Goal: Communication & Community: Answer question/provide support

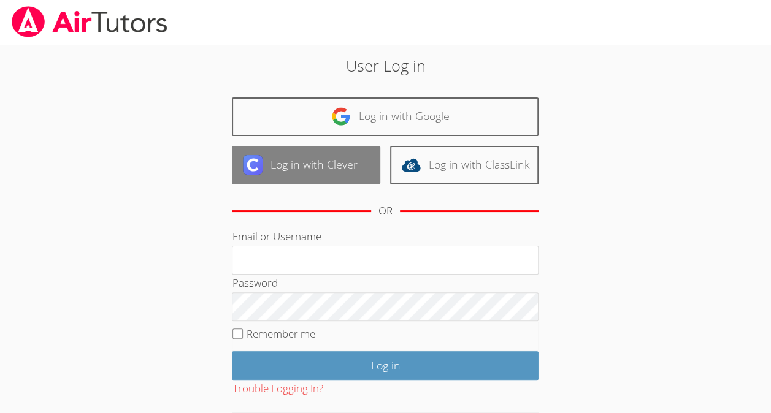
click at [327, 169] on link "Log in with Clever" at bounding box center [306, 165] width 148 height 39
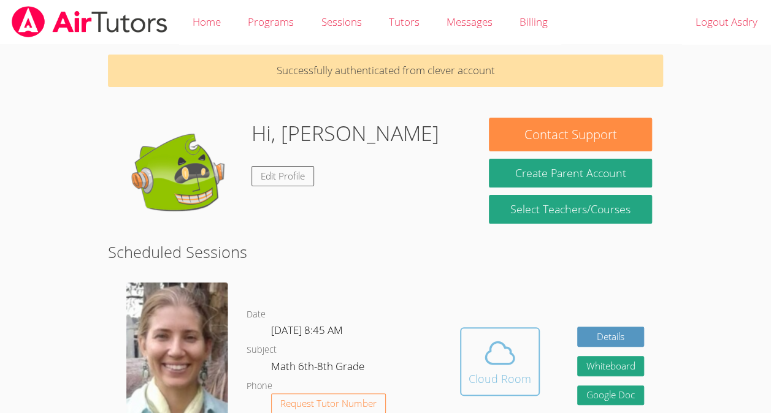
click at [489, 372] on div "Cloud Room" at bounding box center [499, 378] width 63 height 17
click at [491, 337] on icon at bounding box center [499, 353] width 34 height 34
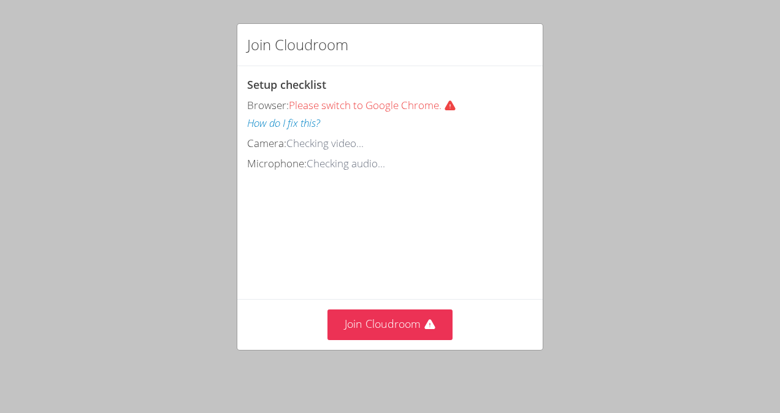
click at [476, 329] on div "Join Cloudroom" at bounding box center [390, 325] width 286 height 30
click at [437, 330] on button "Join Cloudroom" at bounding box center [390, 325] width 126 height 30
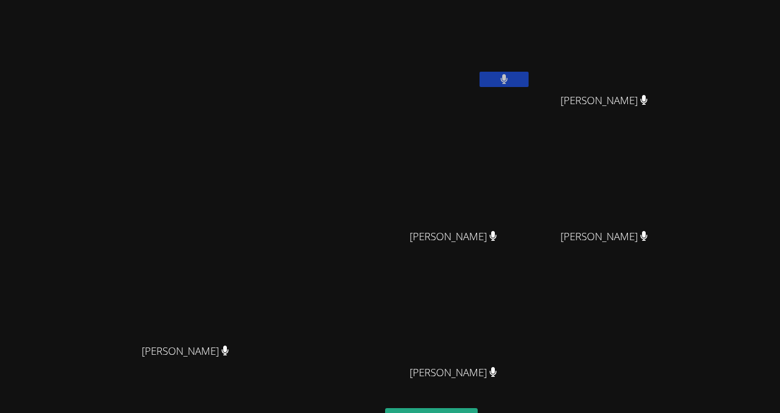
scroll to position [102, 0]
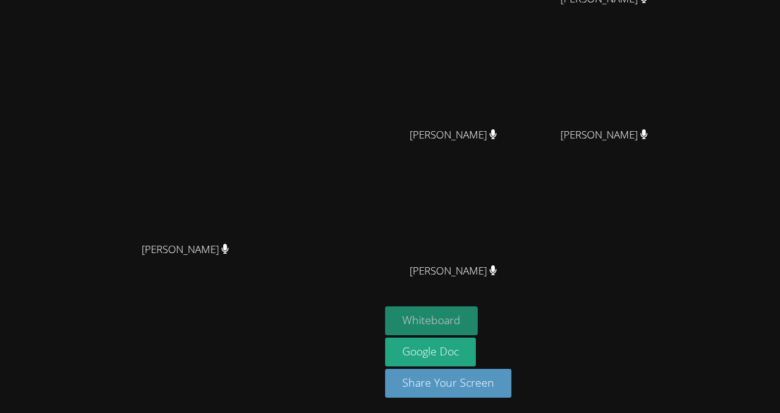
click at [478, 311] on button "Whiteboard" at bounding box center [431, 320] width 93 height 29
click at [478, 316] on button "Whiteboard" at bounding box center [431, 320] width 93 height 29
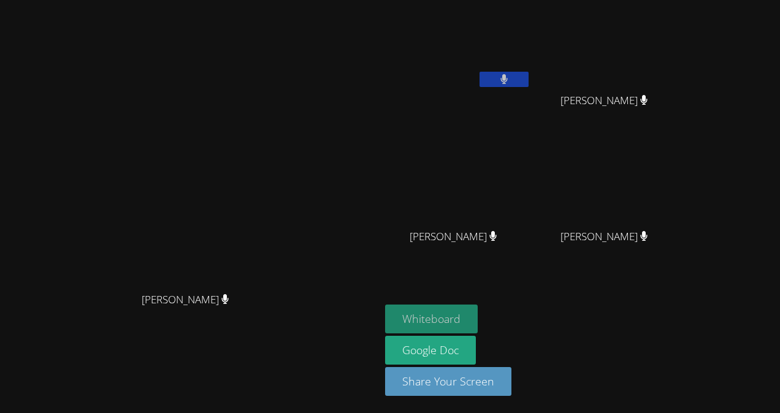
scroll to position [0, 0]
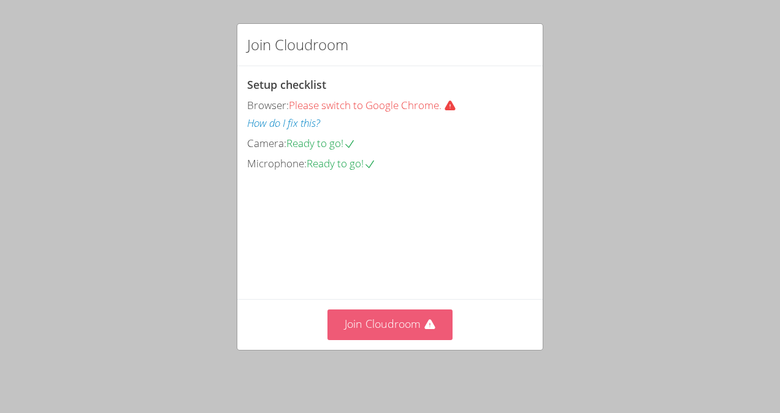
click at [429, 321] on button "Join Cloudroom" at bounding box center [390, 325] width 126 height 30
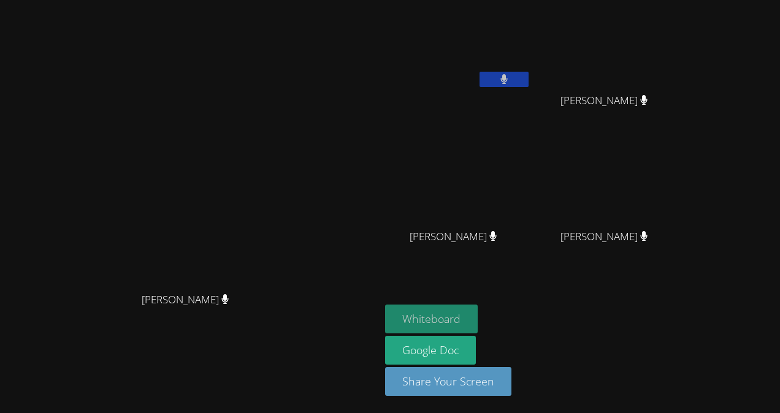
click at [478, 316] on button "Whiteboard" at bounding box center [431, 319] width 93 height 29
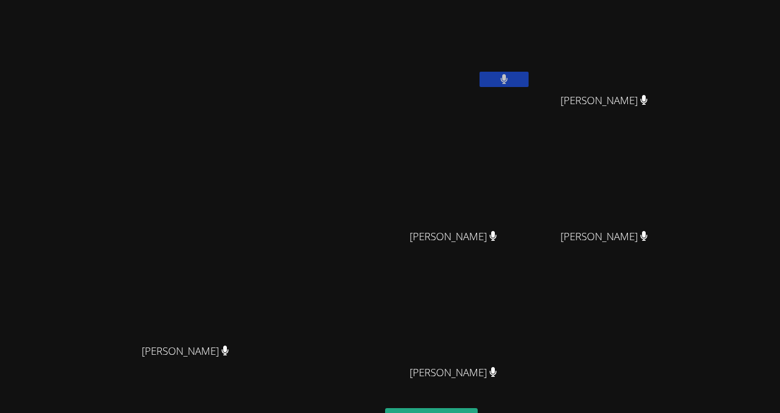
click at [282, 186] on video at bounding box center [190, 233] width 184 height 208
click at [282, 262] on video at bounding box center [190, 233] width 184 height 208
click at [282, 129] on video at bounding box center [190, 233] width 184 height 208
click at [134, 246] on video at bounding box center [190, 233] width 184 height 208
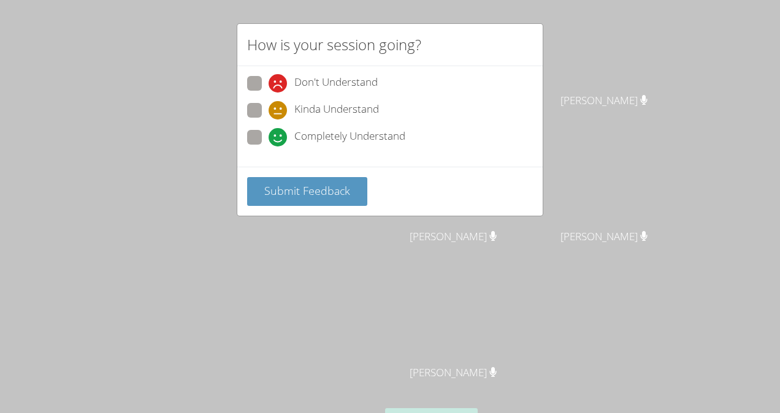
click at [265, 162] on div "Don't Understand Kinda Understand Completely Understand" at bounding box center [389, 116] width 305 height 101
click at [270, 130] on icon at bounding box center [277, 137] width 18 height 18
click at [270, 130] on input "Completely Understand" at bounding box center [273, 135] width 10 height 10
radio input "true"
click at [310, 183] on span "Submit Feedback" at bounding box center [307, 190] width 86 height 15
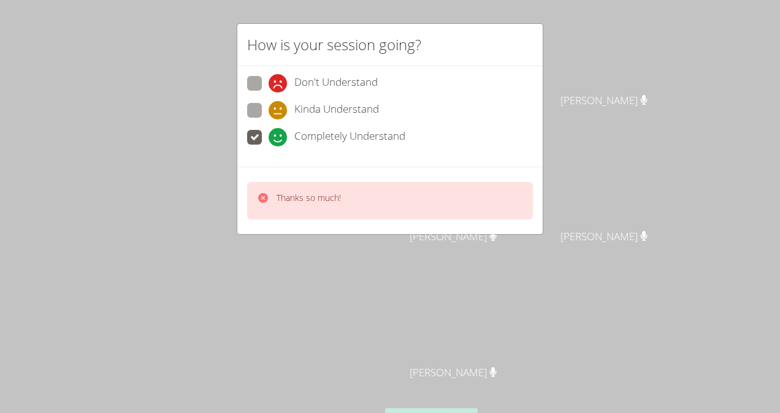
click at [304, 186] on div "Thanks so much!" at bounding box center [390, 200] width 286 height 37
click at [275, 192] on div "Thanks so much!" at bounding box center [299, 201] width 84 height 18
click at [262, 203] on div at bounding box center [263, 201] width 12 height 18
click at [266, 141] on label "Completely Understand" at bounding box center [326, 138] width 158 height 17
click at [268, 140] on input "Completely Understand" at bounding box center [273, 135] width 10 height 10
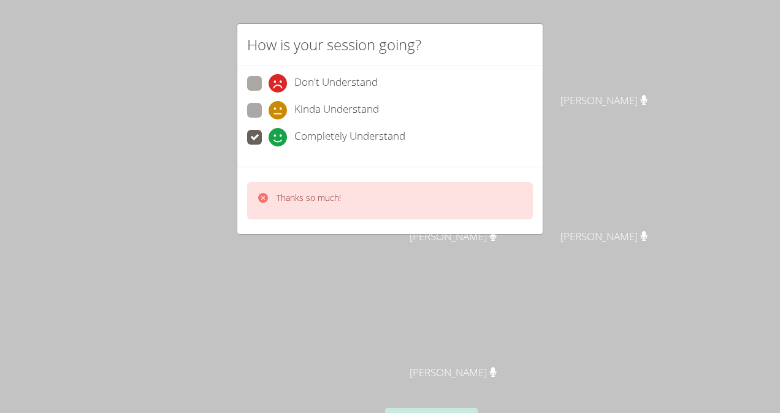
click at [283, 196] on p "Thanks so much!" at bounding box center [308, 198] width 64 height 12
click at [271, 199] on div "Thanks so much!" at bounding box center [299, 201] width 84 height 18
click at [271, 192] on div "Thanks so much!" at bounding box center [299, 201] width 84 height 18
